Goal: Information Seeking & Learning: Find specific fact

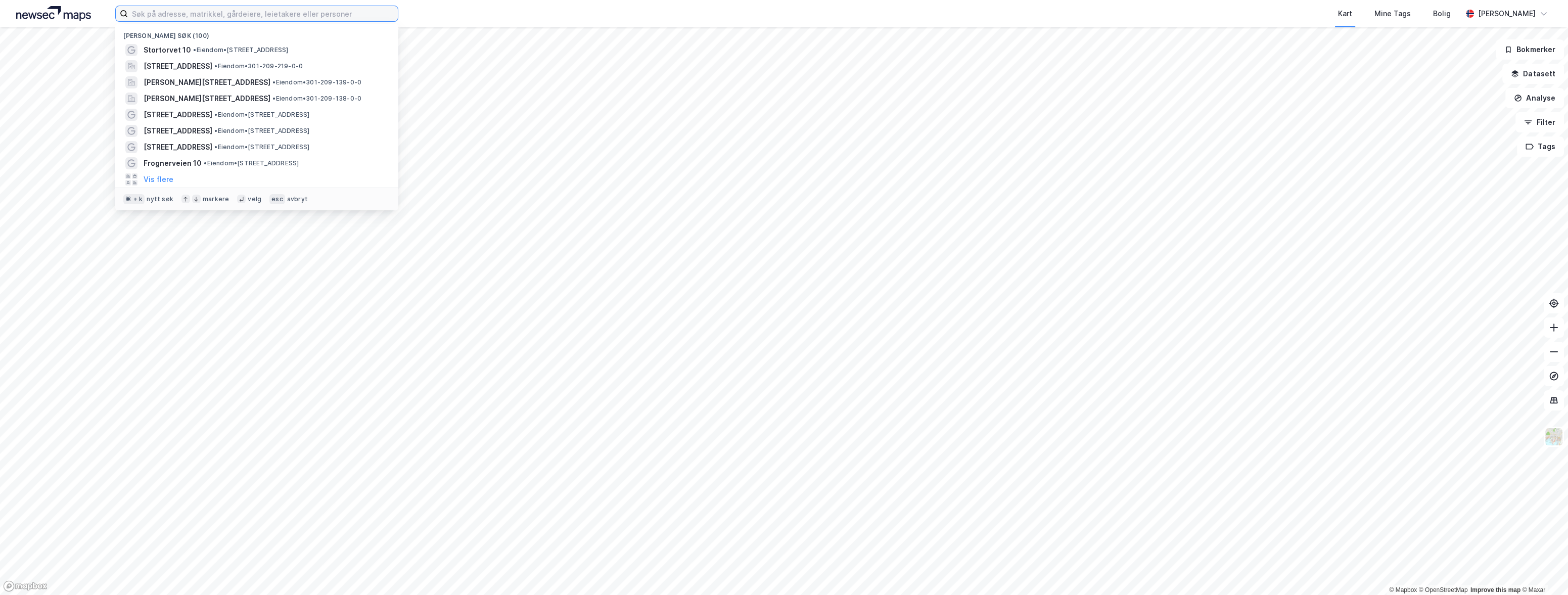
click at [184, 17] on input at bounding box center [263, 13] width 270 height 15
paste input "[STREET_ADDRESS]"
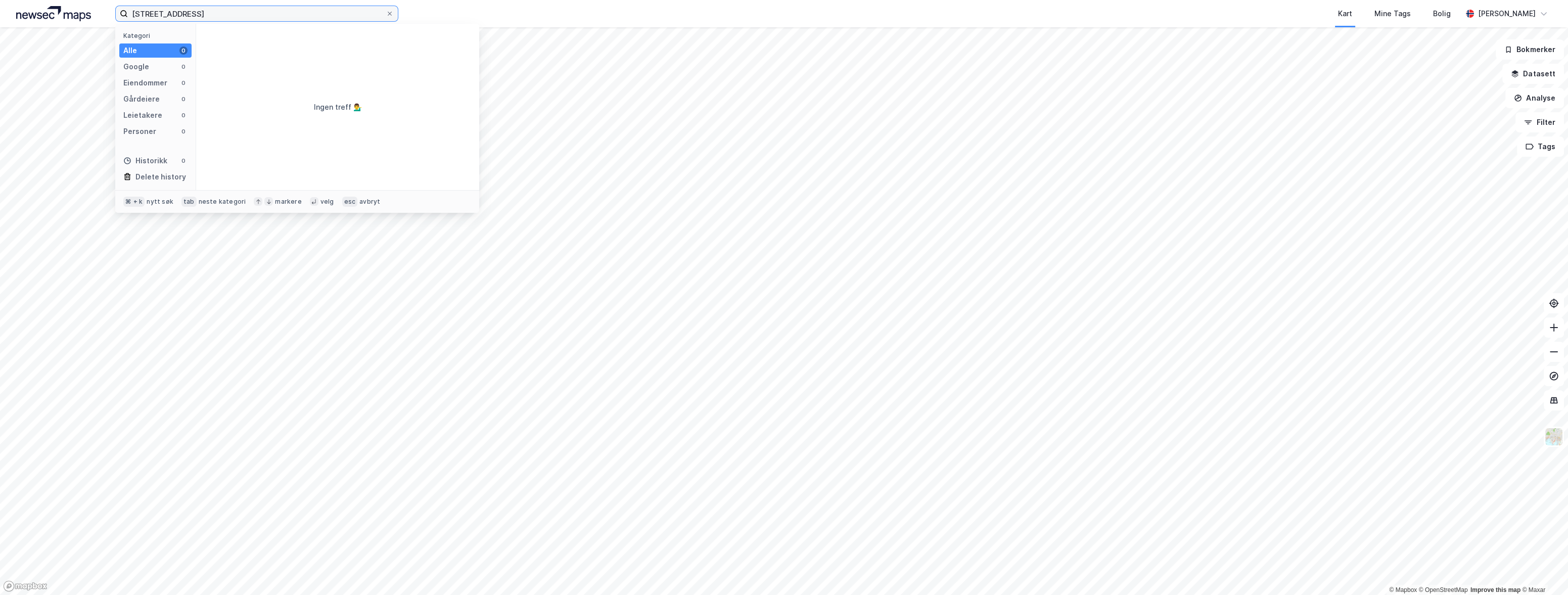
drag, startPoint x: 222, startPoint y: 15, endPoint x: 283, endPoint y: 14, distance: 61.0
click at [283, 14] on input "[STREET_ADDRESS]" at bounding box center [256, 13] width 258 height 15
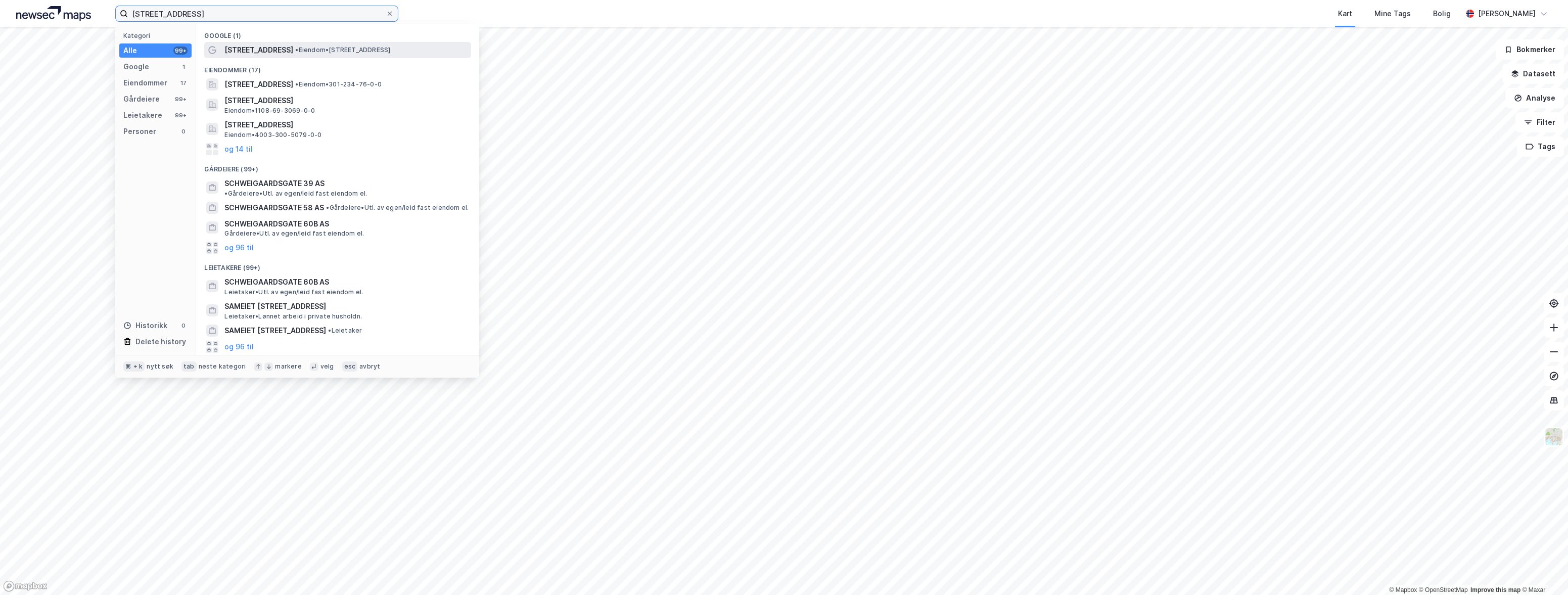
type input "[STREET_ADDRESS]"
click at [265, 52] on span "[STREET_ADDRESS]" at bounding box center [258, 50] width 69 height 12
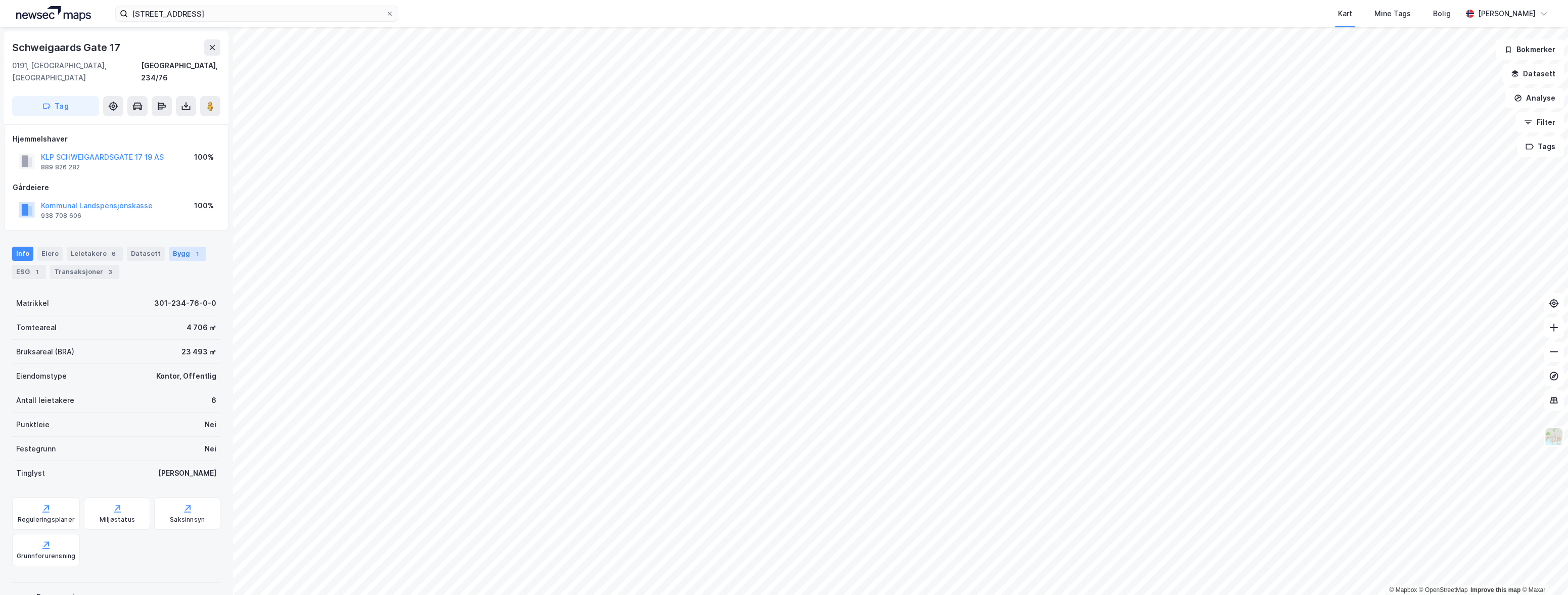
click at [171, 247] on div "Bygg 1" at bounding box center [187, 254] width 37 height 14
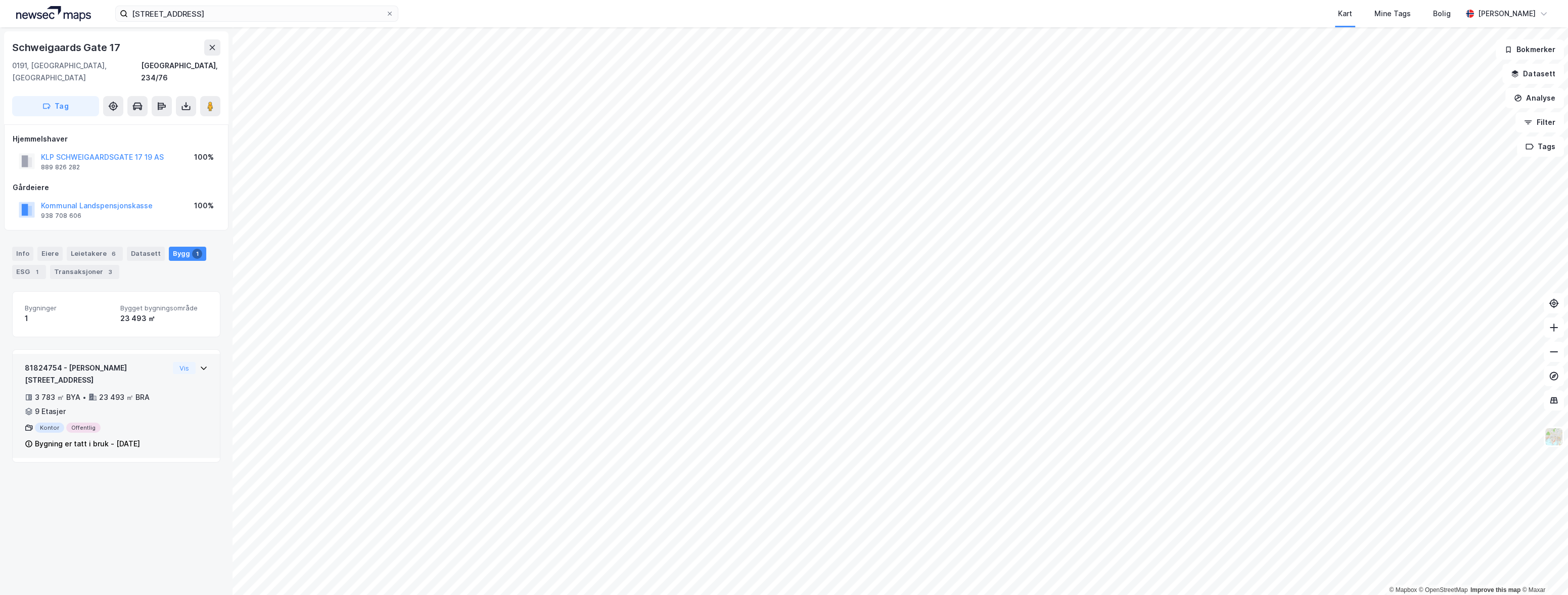
click at [140, 438] on div "Bygning er tatt i bruk - [DATE]" at bounding box center [87, 444] width 105 height 12
click at [59, 497] on div "[DATE]" at bounding box center [45, 501] width 41 height 9
copy div "2007"
